Goal: Task Accomplishment & Management: Use online tool/utility

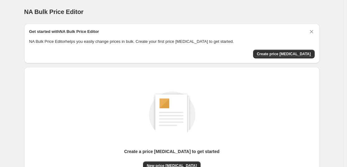
scroll to position [66, 0]
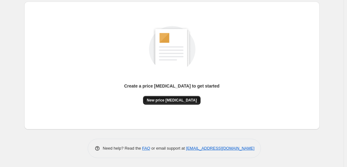
click at [162, 99] on span "New price [MEDICAL_DATA]" at bounding box center [172, 100] width 50 height 5
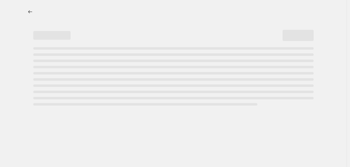
select select "percentage"
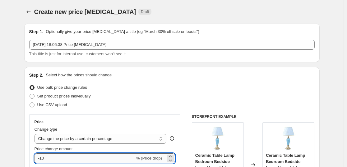
click at [106, 154] on input "-10" at bounding box center [85, 159] width 100 height 10
type input "-1"
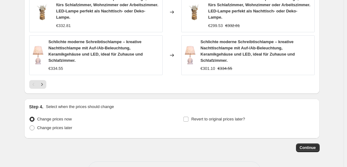
scroll to position [490, 0]
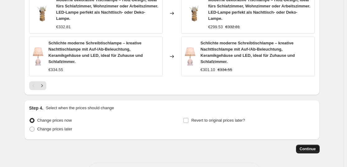
type input "-35"
click at [308, 147] on span "Continue" at bounding box center [308, 149] width 16 height 5
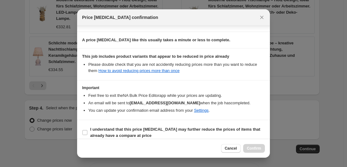
scroll to position [95, 0]
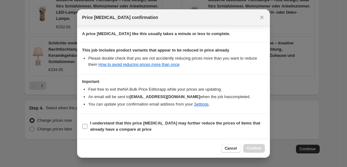
click at [167, 128] on span "I understand that this price [MEDICAL_DATA] may further reduce the prices of it…" at bounding box center [177, 126] width 175 height 12
click at [87, 128] on input "I understand that this price [MEDICAL_DATA] may further reduce the prices of it…" at bounding box center [84, 126] width 5 height 5
checkbox input "true"
click at [258, 146] on span "Confirm" at bounding box center [254, 148] width 14 height 5
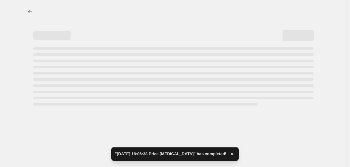
select select "percentage"
